Goal: Use online tool/utility: Utilize a website feature to perform a specific function

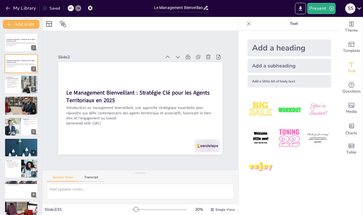
click at [166, 210] on div at bounding box center [159, 210] width 54 height 5
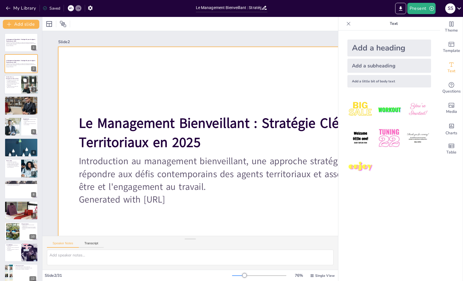
click at [17, 89] on div at bounding box center [21, 84] width 34 height 19
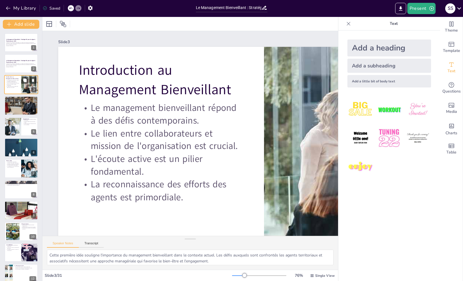
click at [22, 89] on div at bounding box center [29, 84] width 37 height 19
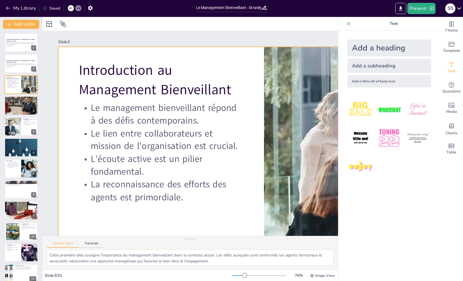
scroll to position [29, 0]
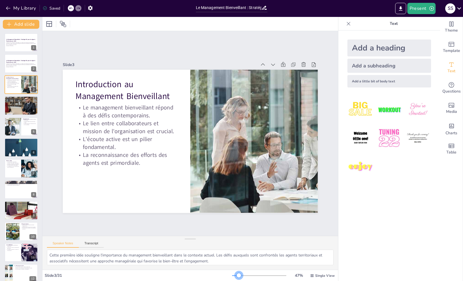
click at [239, 215] on div at bounding box center [235, 276] width 7 height 1
click at [31, 109] on div at bounding box center [21, 105] width 34 height 19
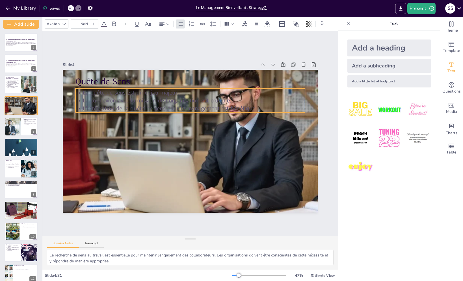
click at [105, 97] on p "La connexion avec la mission de l'organisation est cruciale." at bounding box center [189, 101] width 229 height 8
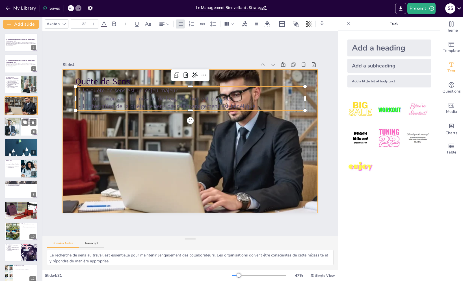
click at [26, 132] on div at bounding box center [21, 126] width 34 height 19
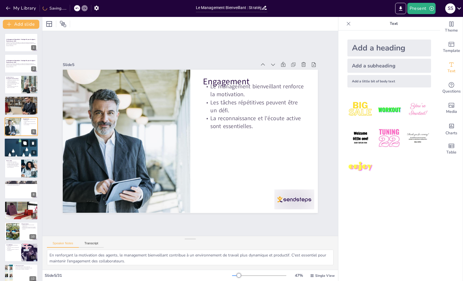
click at [21, 146] on button at bounding box center [24, 143] width 7 height 7
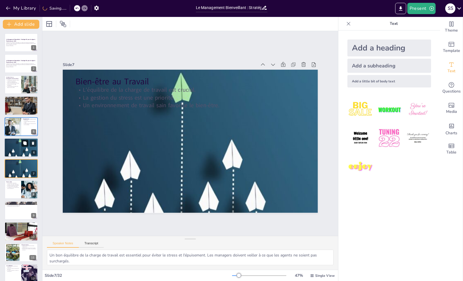
checkbox input "true"
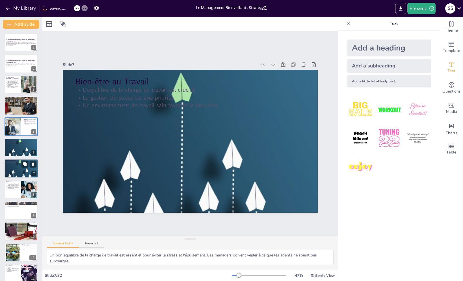
checkbox input "true"
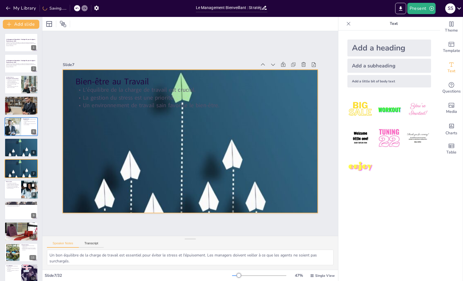
checkbox input "true"
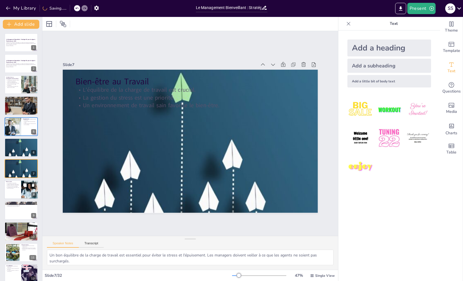
click at [19, 181] on p "Public Cible" at bounding box center [13, 182] width 14 height 2
checkbox input "true"
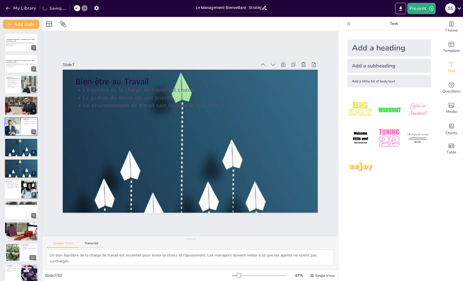
checkbox input "true"
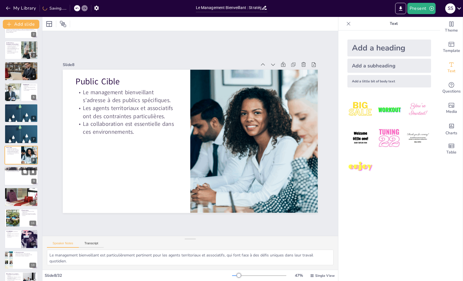
checkbox input "true"
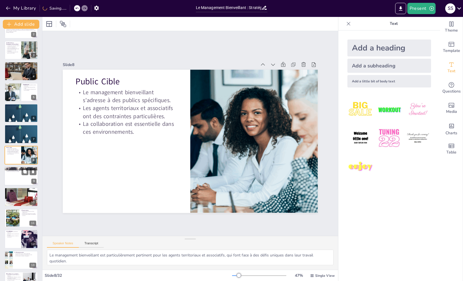
checkbox input "true"
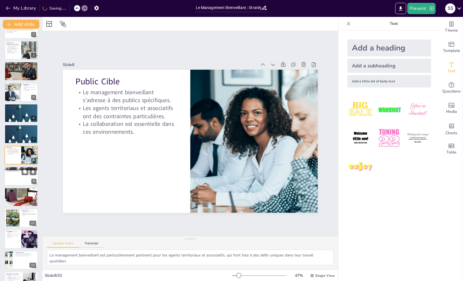
checkbox input "true"
